Goal: Information Seeking & Learning: Learn about a topic

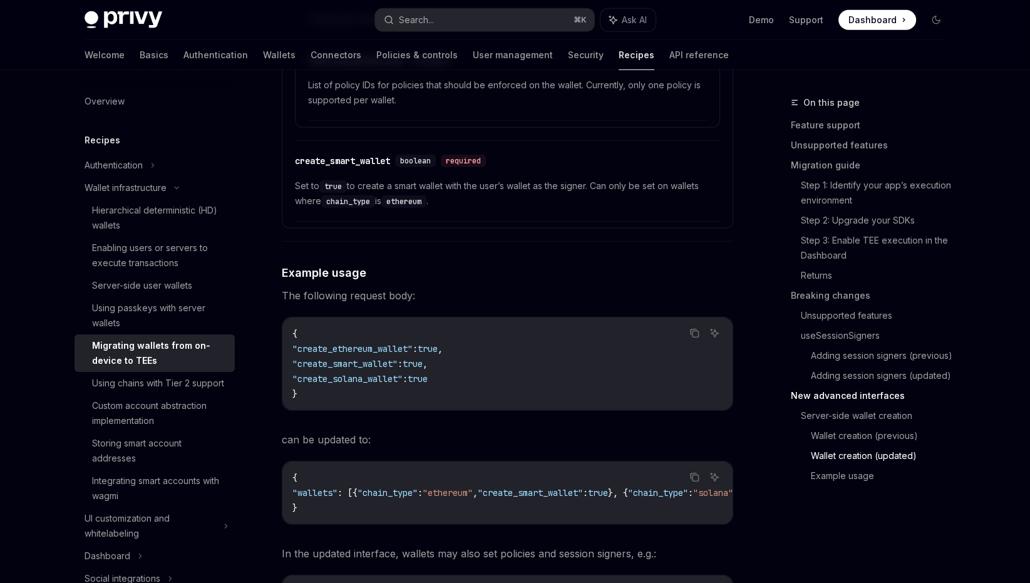
scroll to position [4091, 0]
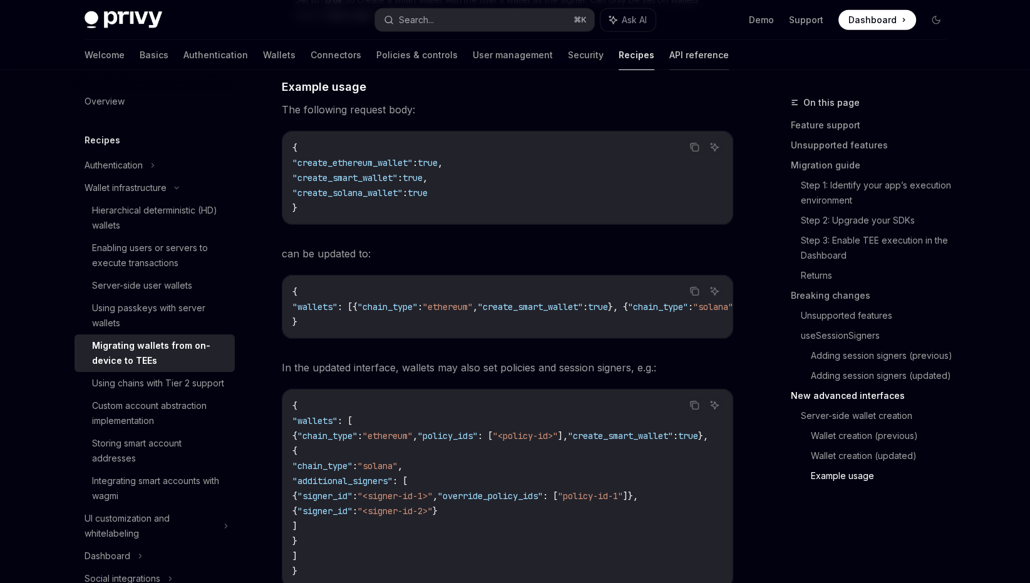
click at [669, 66] on link "API reference" at bounding box center [698, 55] width 59 height 30
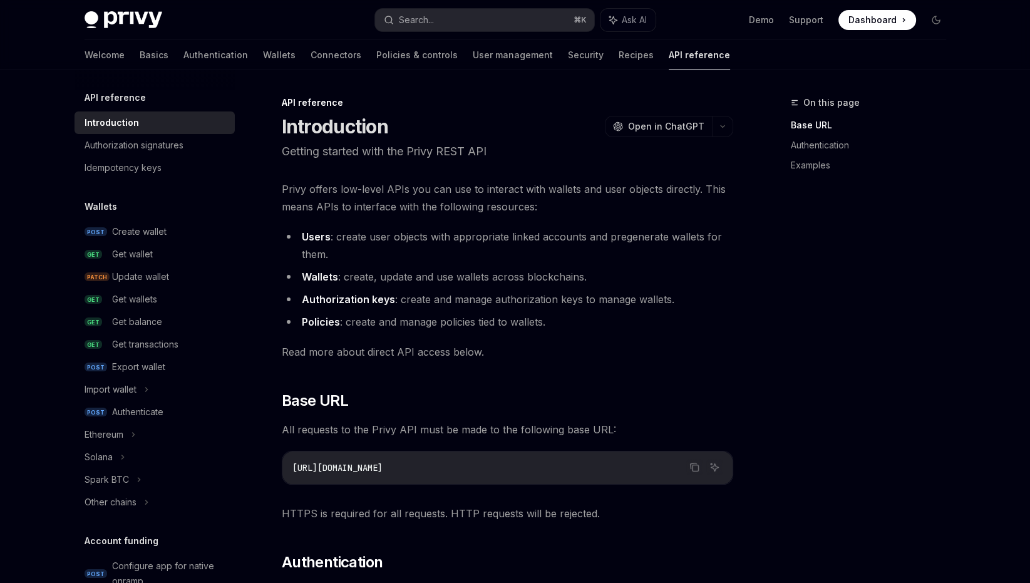
click at [139, 131] on link "Introduction" at bounding box center [154, 122] width 160 height 23
click at [131, 147] on div "Authorization signatures" at bounding box center [133, 145] width 99 height 15
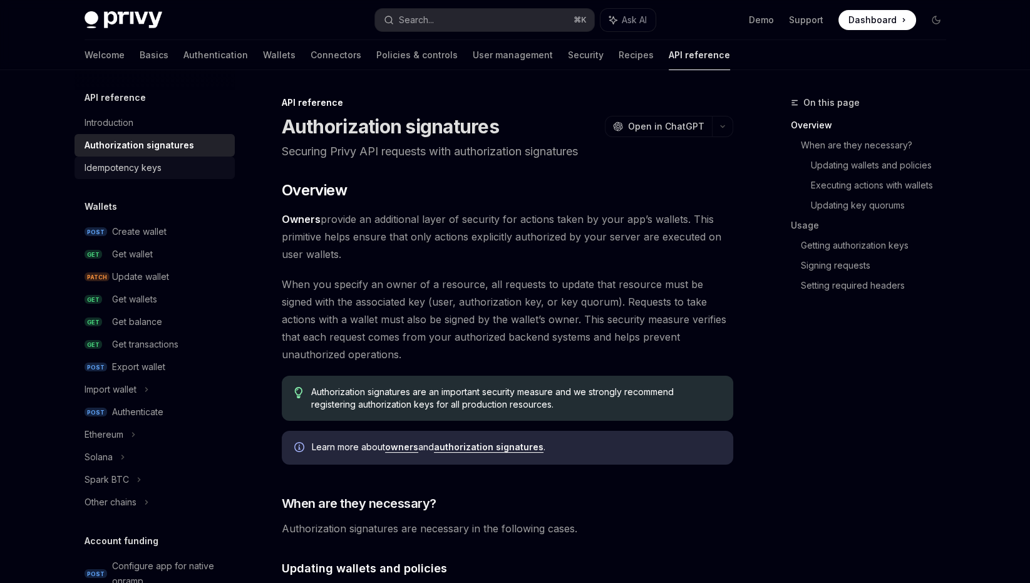
click at [119, 164] on div "Idempotency keys" at bounding box center [122, 167] width 77 height 15
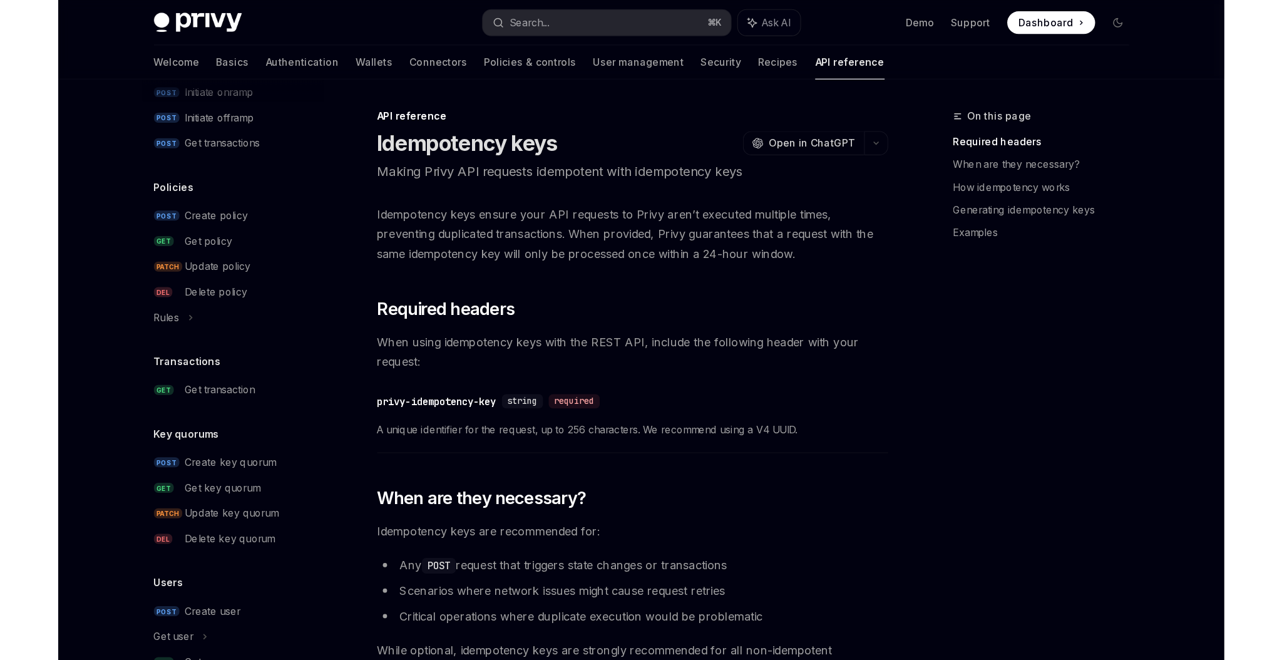
scroll to position [710, 0]
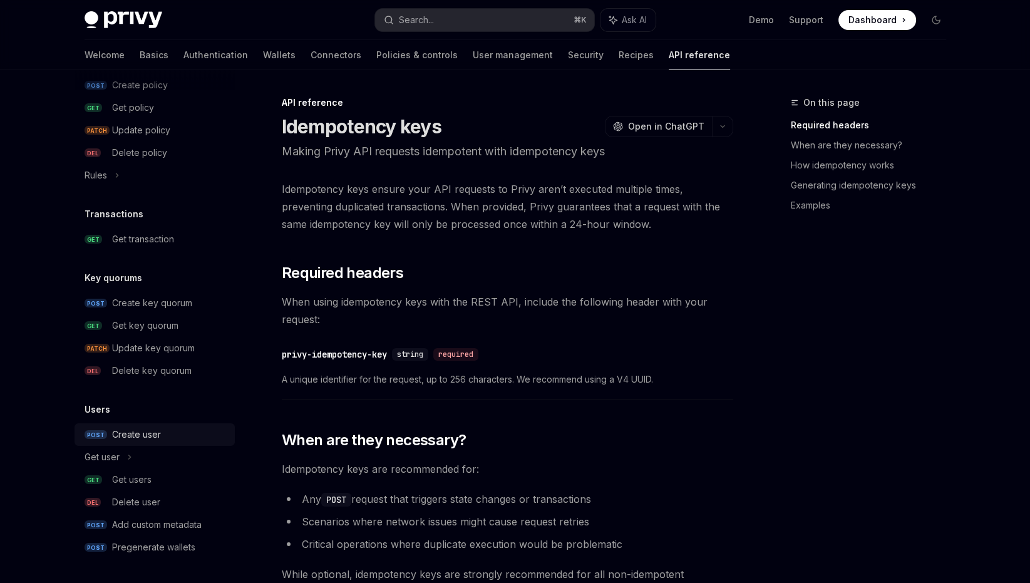
click at [151, 436] on div "Create user" at bounding box center [136, 434] width 49 height 15
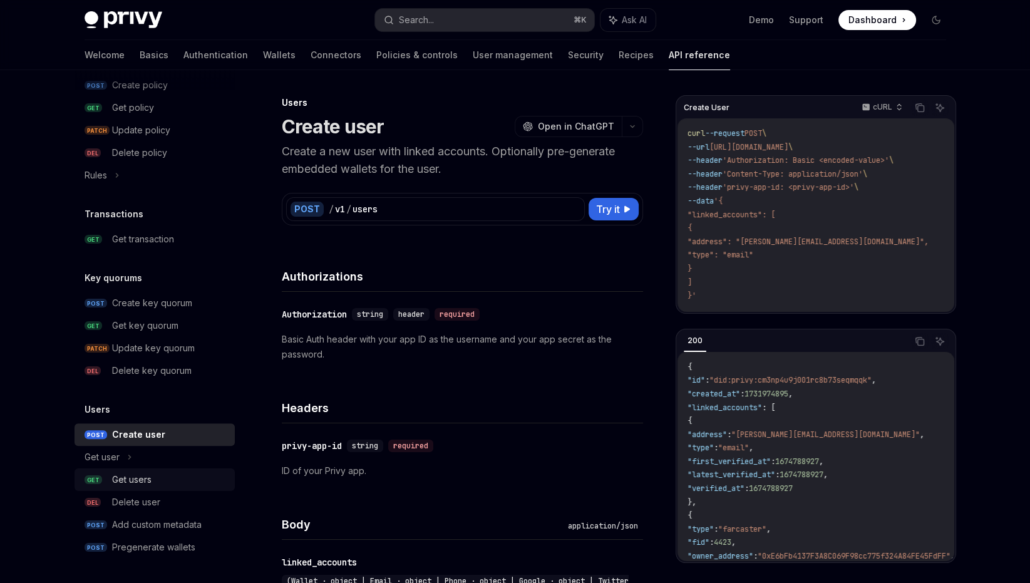
click at [140, 478] on div "Get users" at bounding box center [131, 479] width 39 height 15
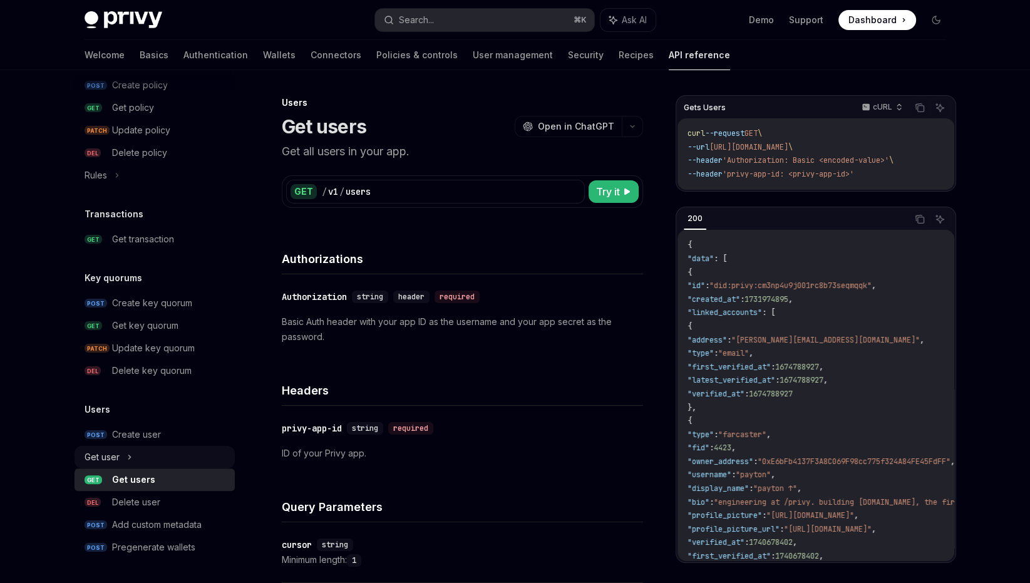
click at [115, 457] on div "Get user" at bounding box center [101, 456] width 35 height 15
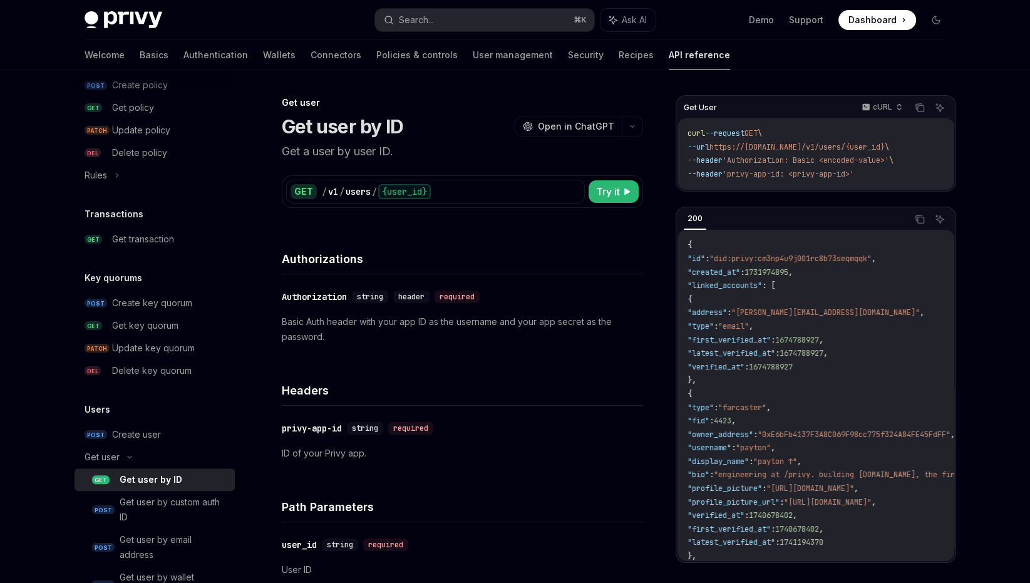
click at [156, 478] on div "Get user by ID" at bounding box center [151, 479] width 63 height 15
type textarea "*"
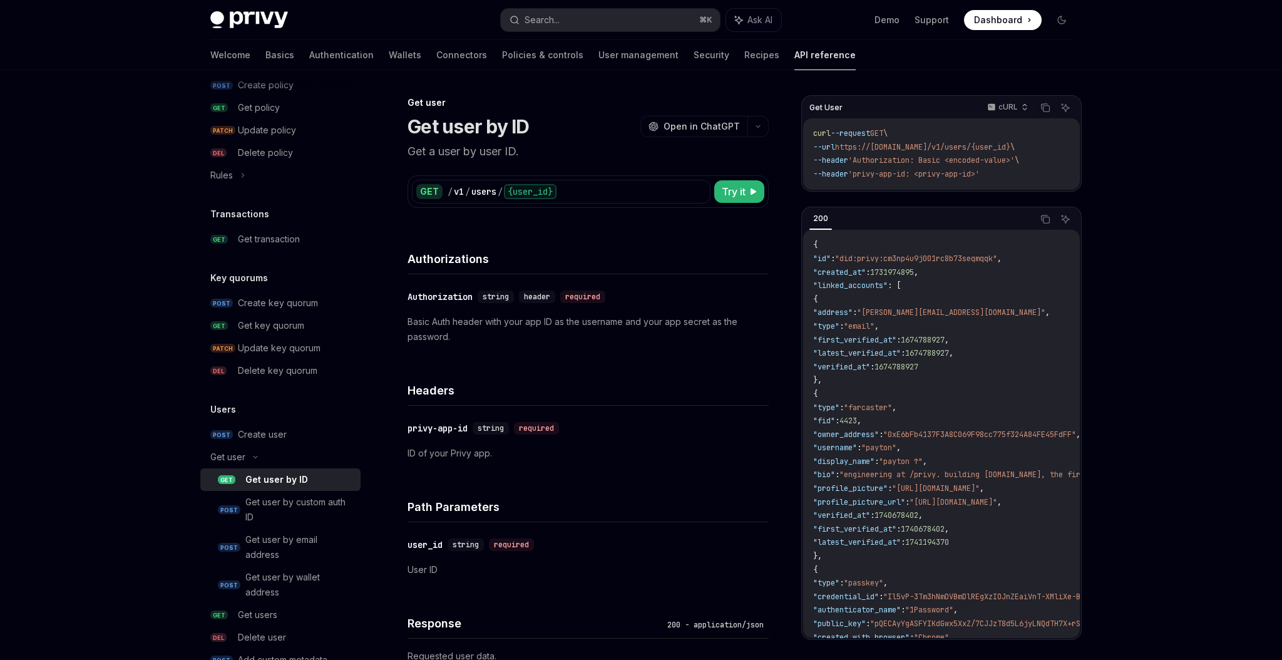
scroll to position [263, 0]
